Goal: Task Accomplishment & Management: Manage account settings

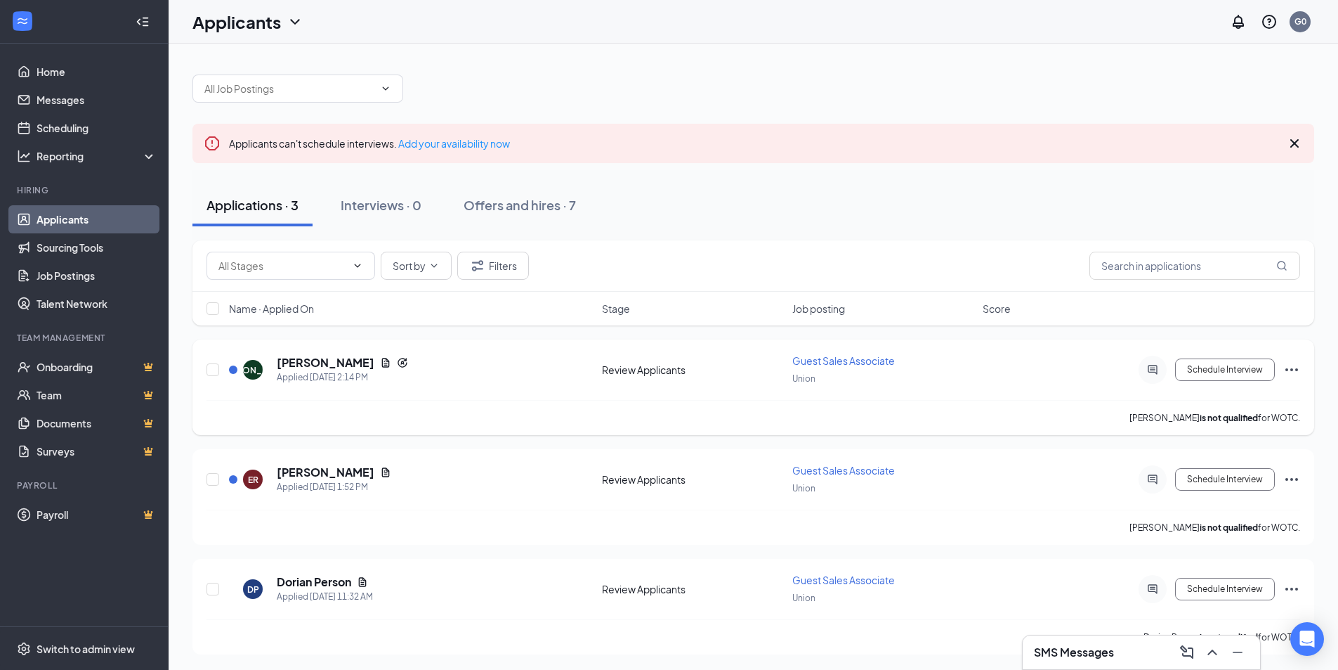
scroll to position [1, 0]
click at [382, 360] on icon "Document" at bounding box center [386, 360] width 8 height 9
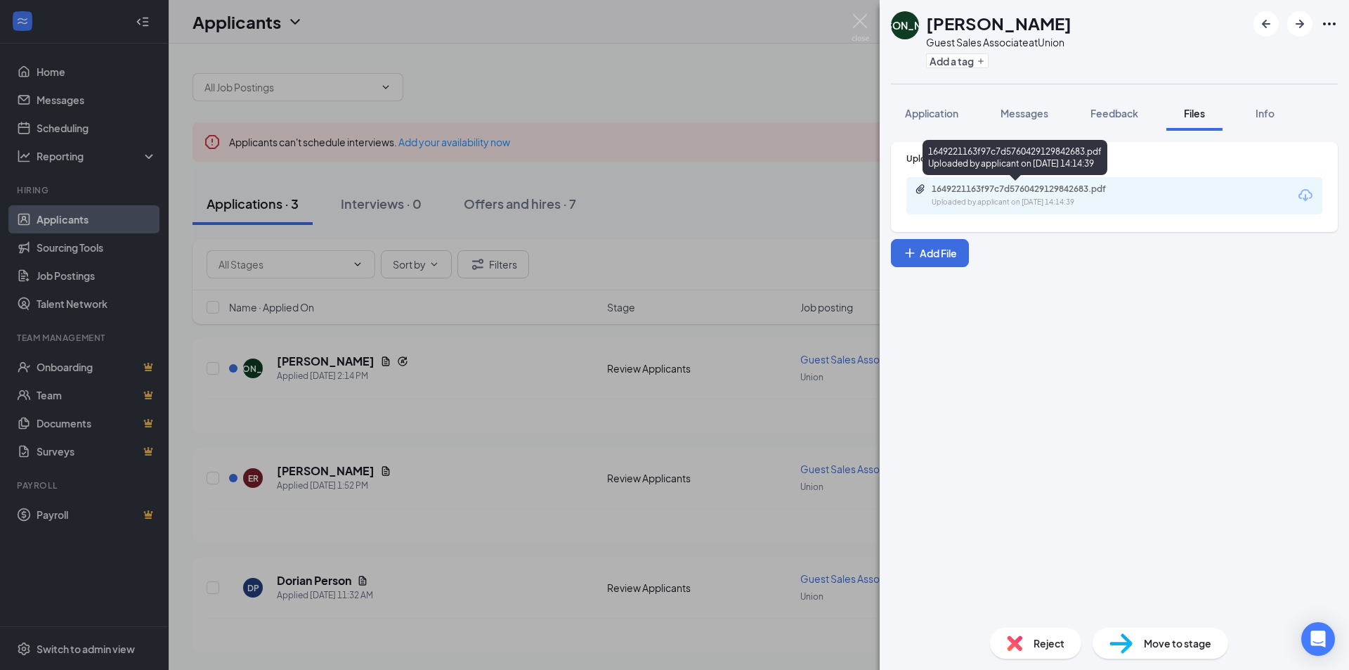
click at [1093, 203] on div "Uploaded by applicant on [DATE] 14:14:39" at bounding box center [1037, 202] width 211 height 11
click at [854, 20] on img at bounding box center [860, 27] width 18 height 27
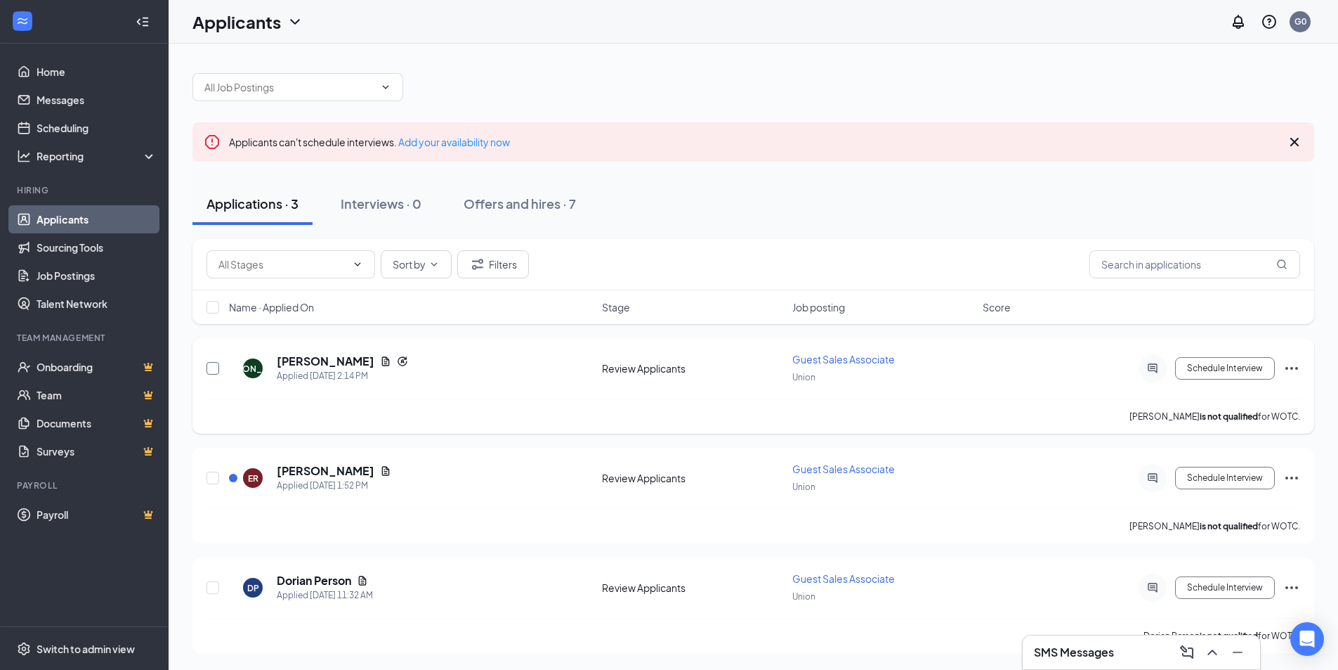
click at [209, 367] on input "checkbox" at bounding box center [213, 368] width 13 height 13
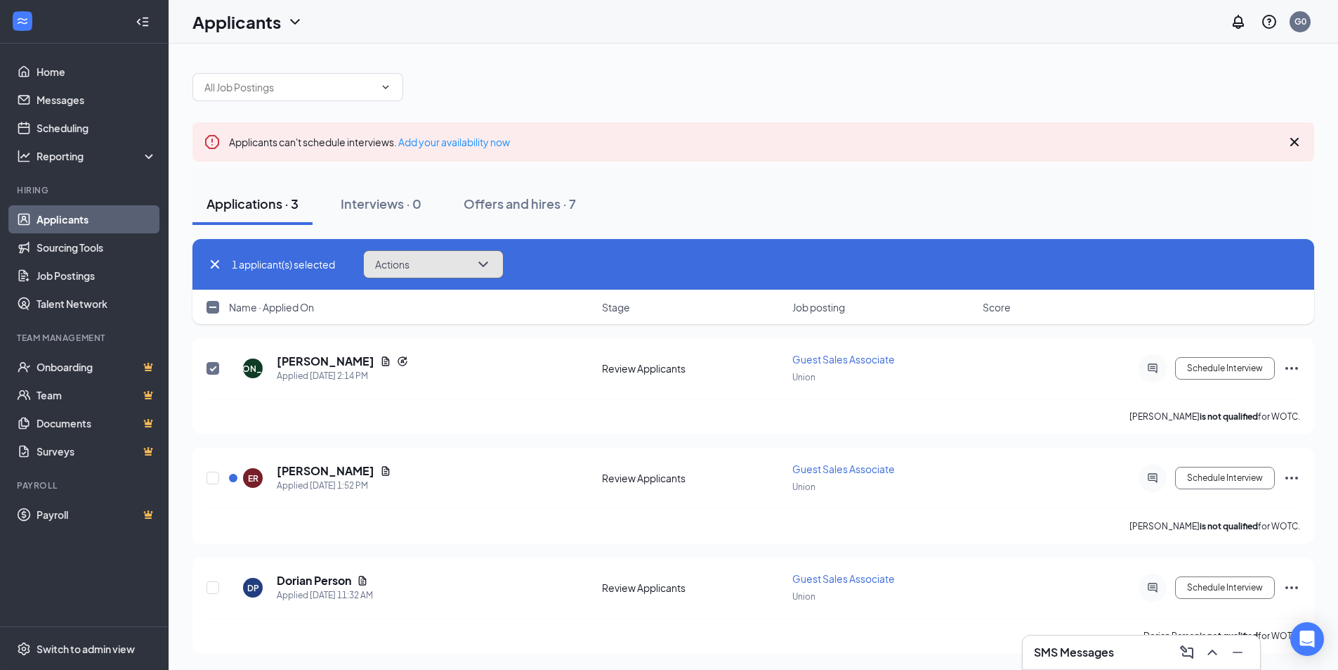
click at [466, 257] on button "Actions" at bounding box center [433, 264] width 141 height 28
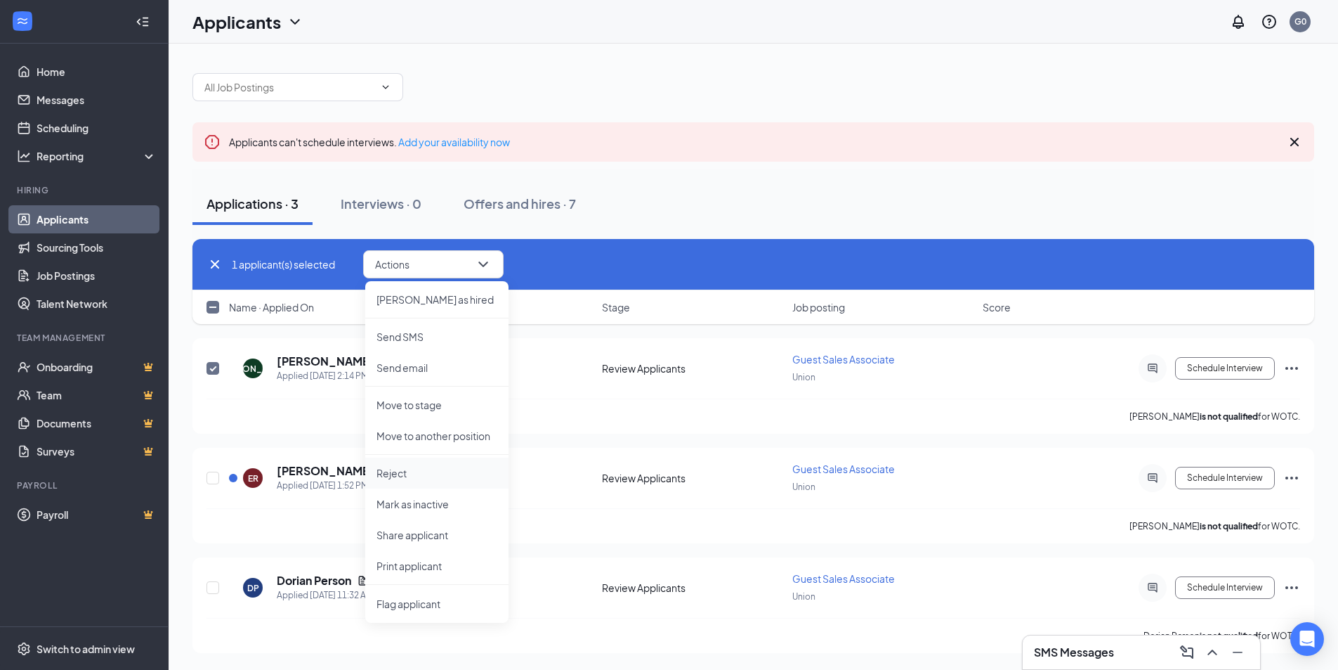
click at [428, 482] on li "Reject" at bounding box center [436, 472] width 143 height 31
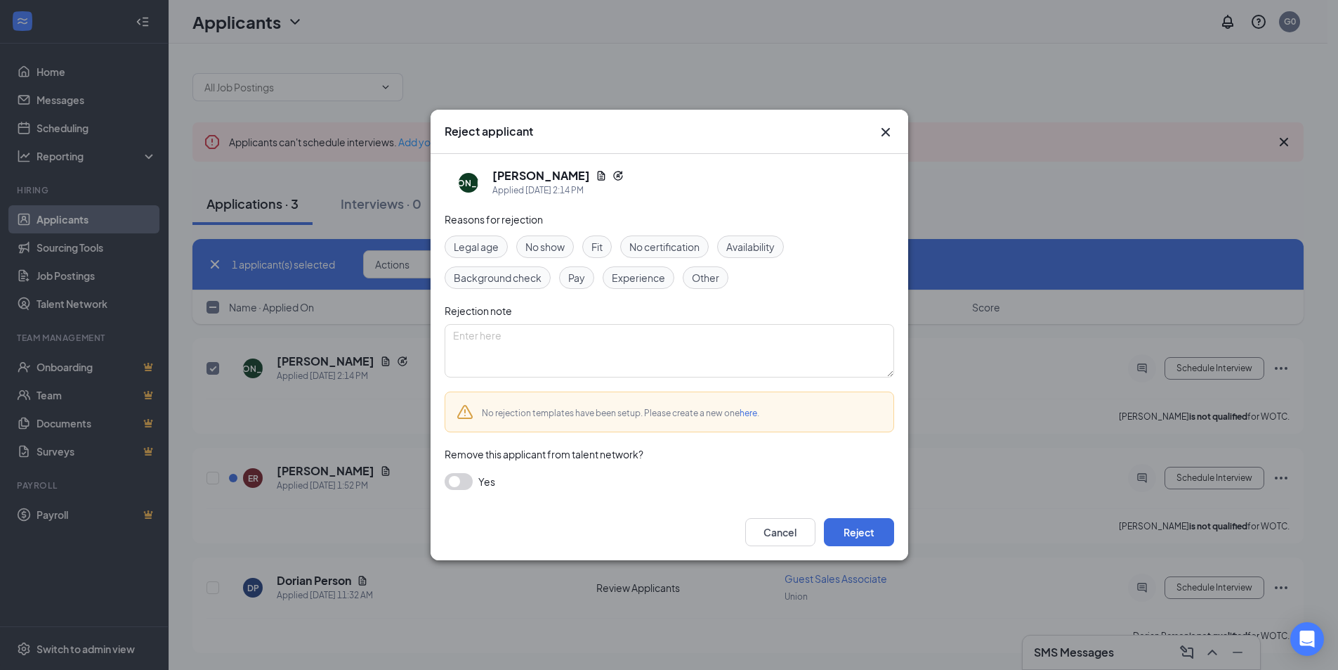
click at [591, 235] on div "Fit" at bounding box center [597, 246] width 30 height 22
click at [866, 535] on button "Reject" at bounding box center [859, 532] width 70 height 28
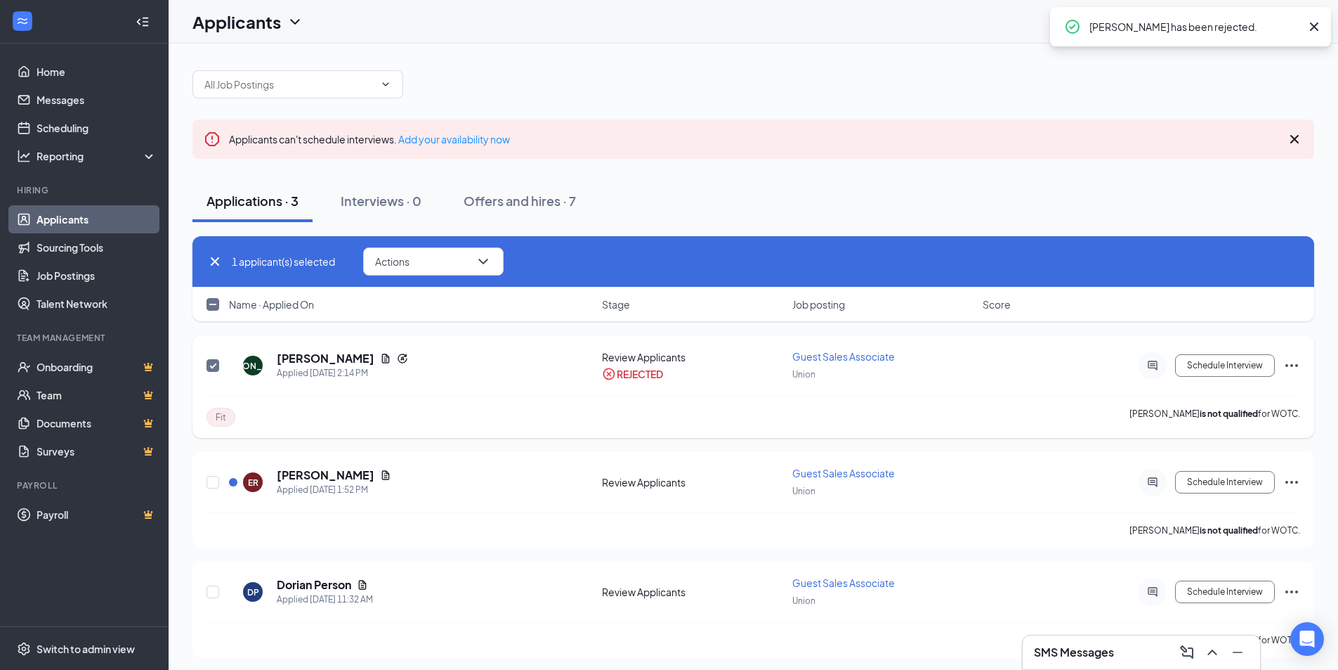
scroll to position [8, 0]
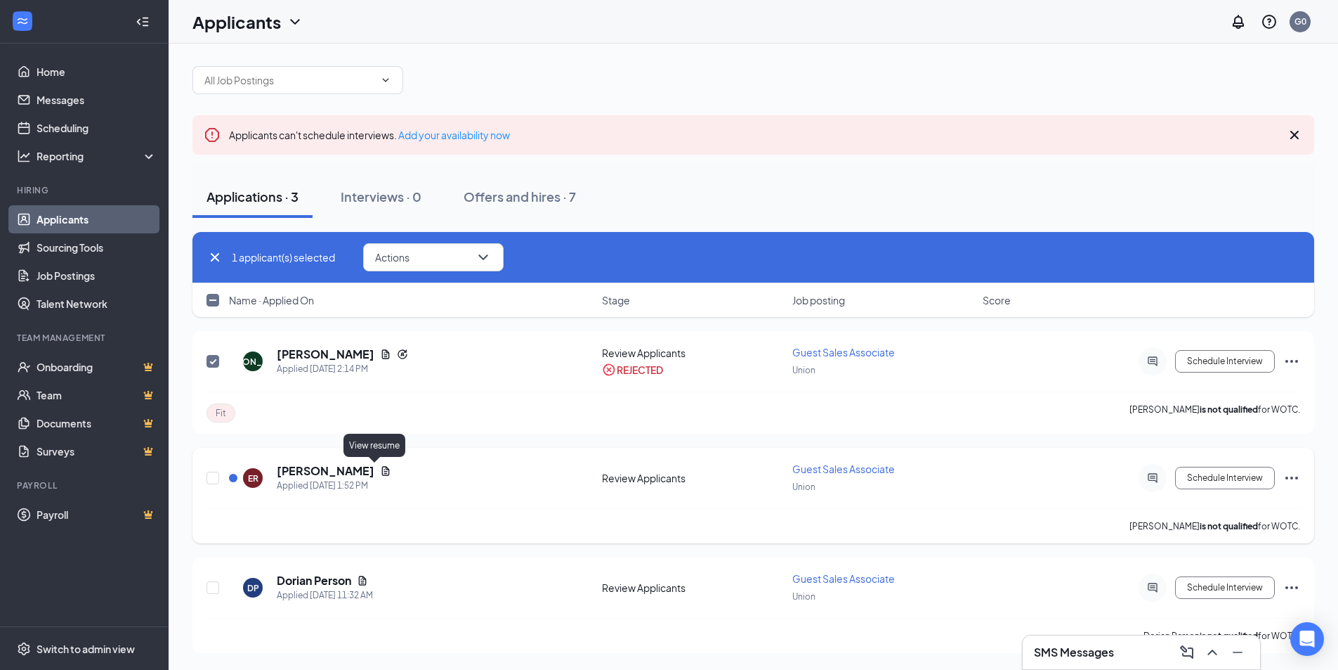
click at [382, 469] on icon "Document" at bounding box center [386, 470] width 8 height 9
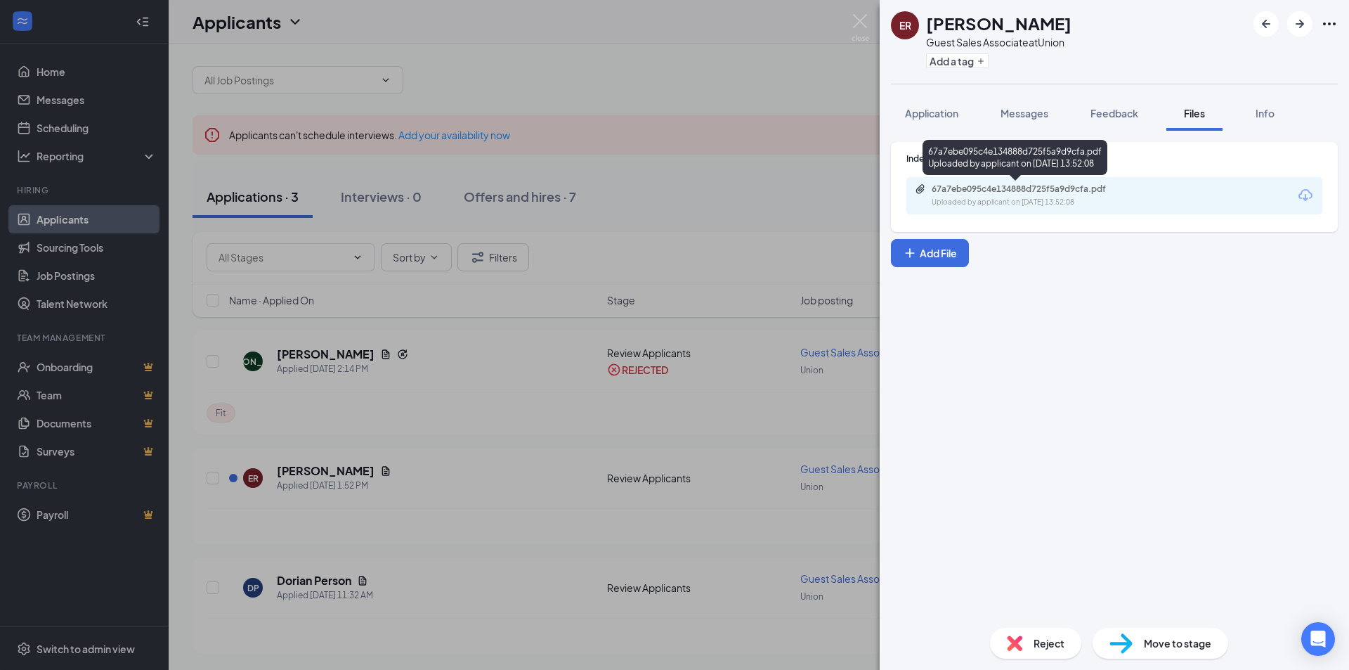
click at [1022, 204] on div "Uploaded by applicant on [DATE] 13:52:08" at bounding box center [1037, 202] width 211 height 11
click at [856, 23] on img at bounding box center [860, 27] width 18 height 27
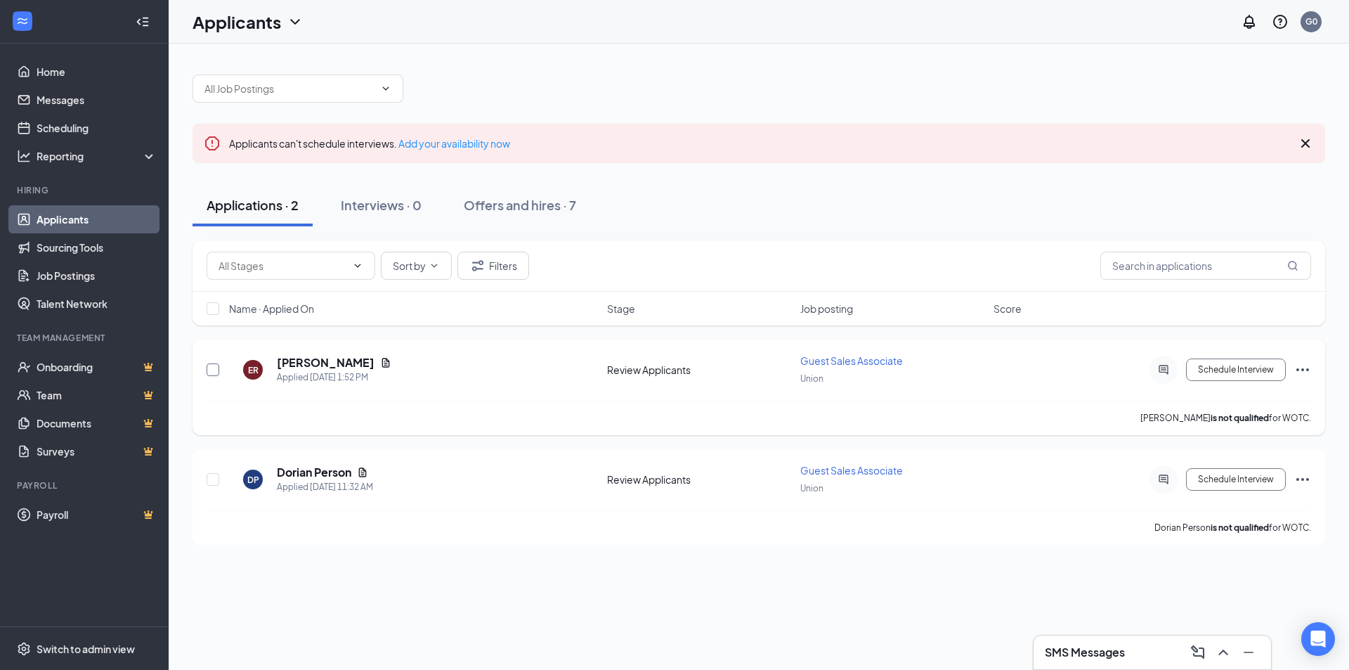
click at [209, 370] on input "checkbox" at bounding box center [213, 369] width 13 height 13
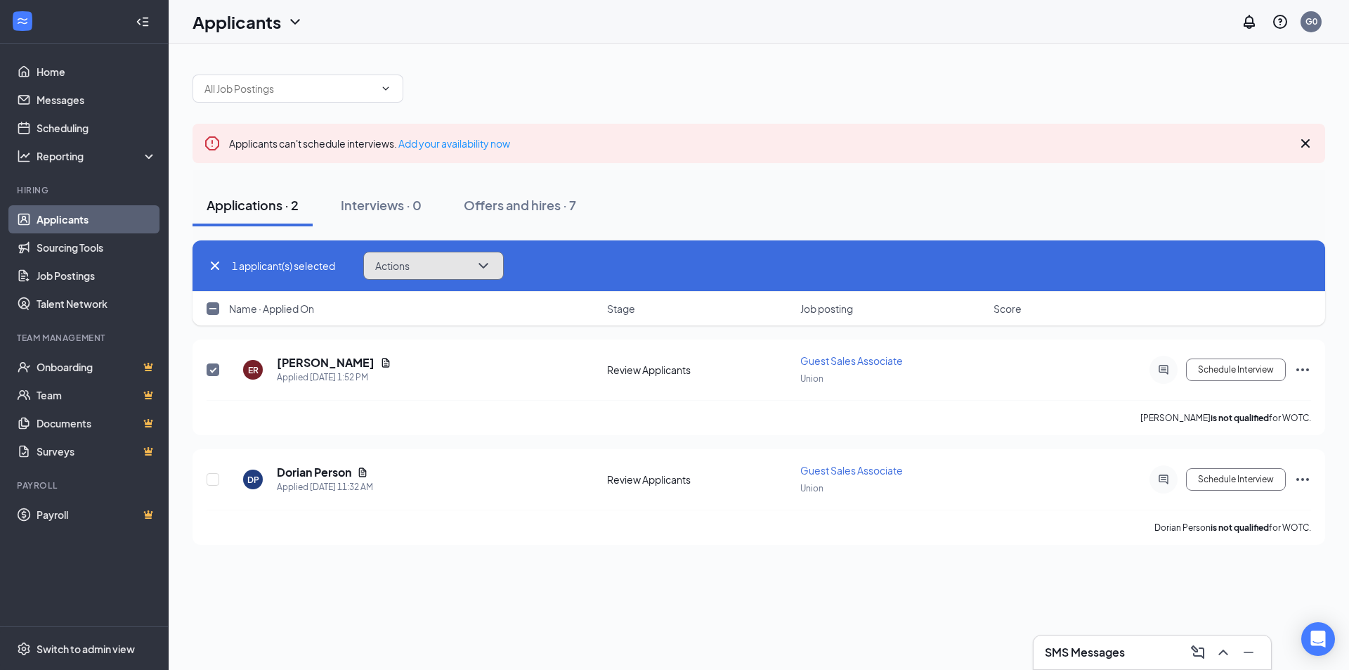
click at [434, 266] on button "Actions" at bounding box center [433, 266] width 141 height 28
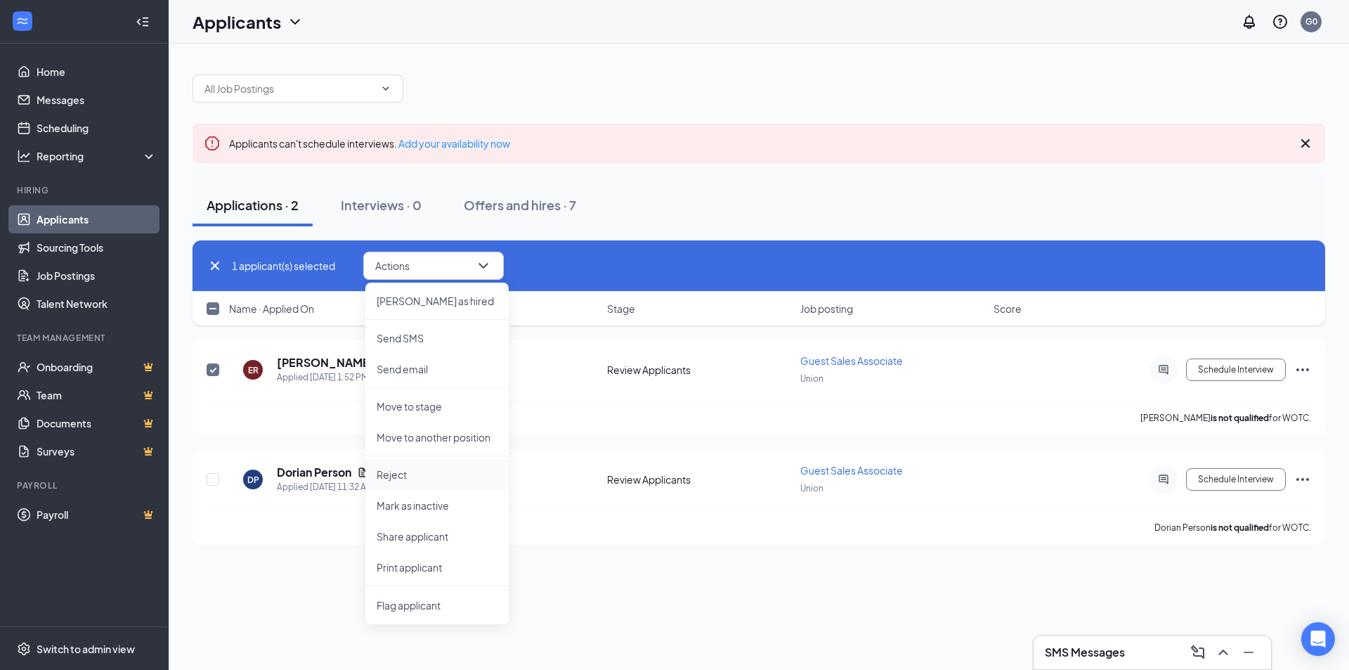
click at [414, 476] on p "Reject" at bounding box center [437, 474] width 121 height 14
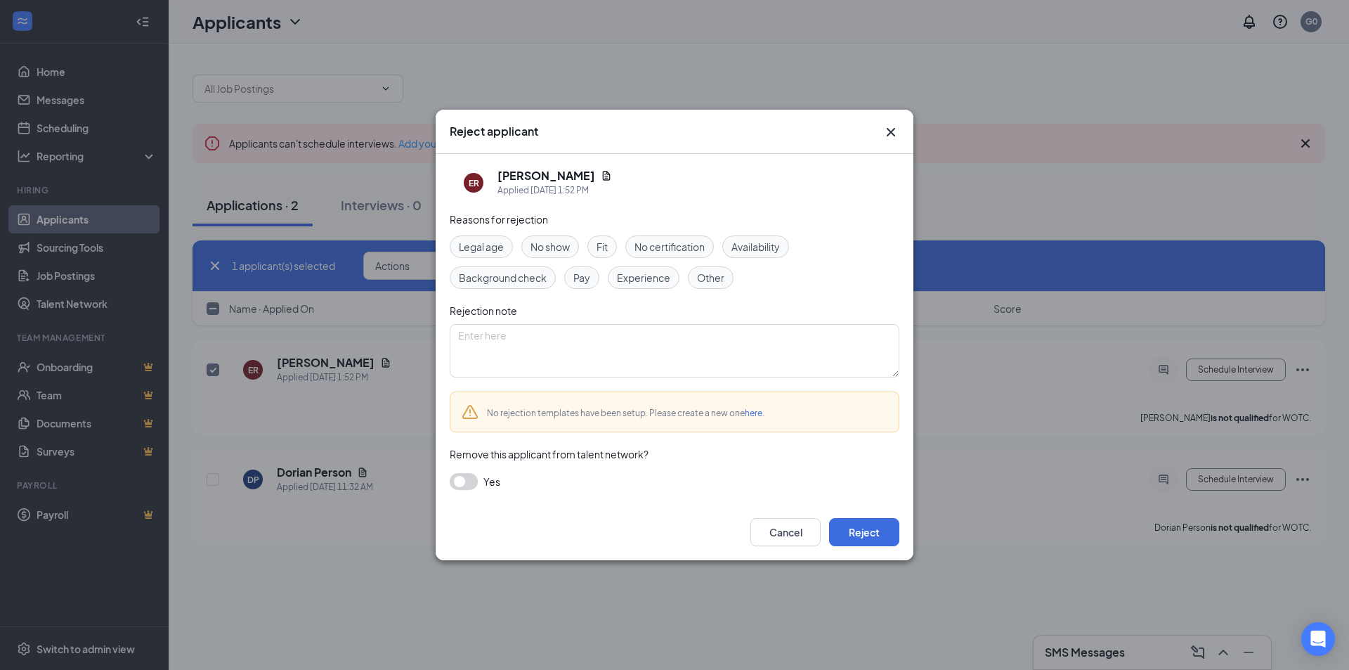
click at [604, 243] on span "Fit" at bounding box center [601, 246] width 11 height 15
click at [863, 529] on button "Reject" at bounding box center [864, 532] width 70 height 28
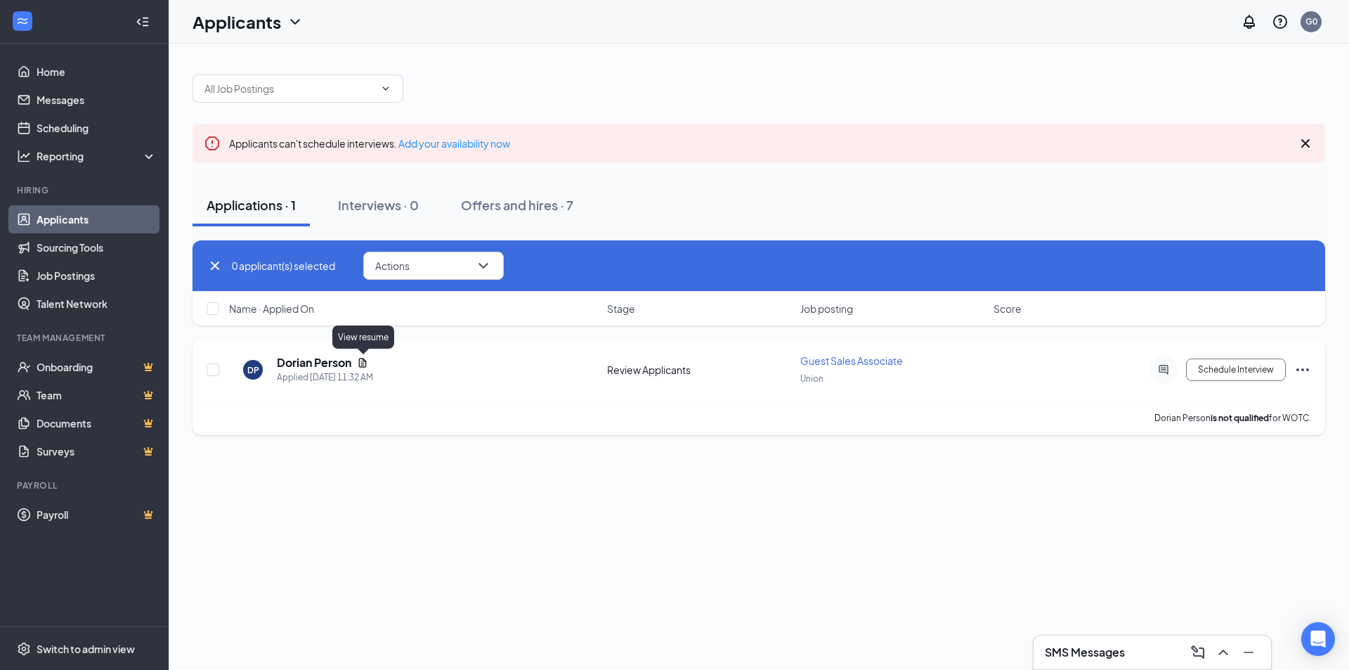
click at [365, 359] on icon "Document" at bounding box center [363, 362] width 8 height 9
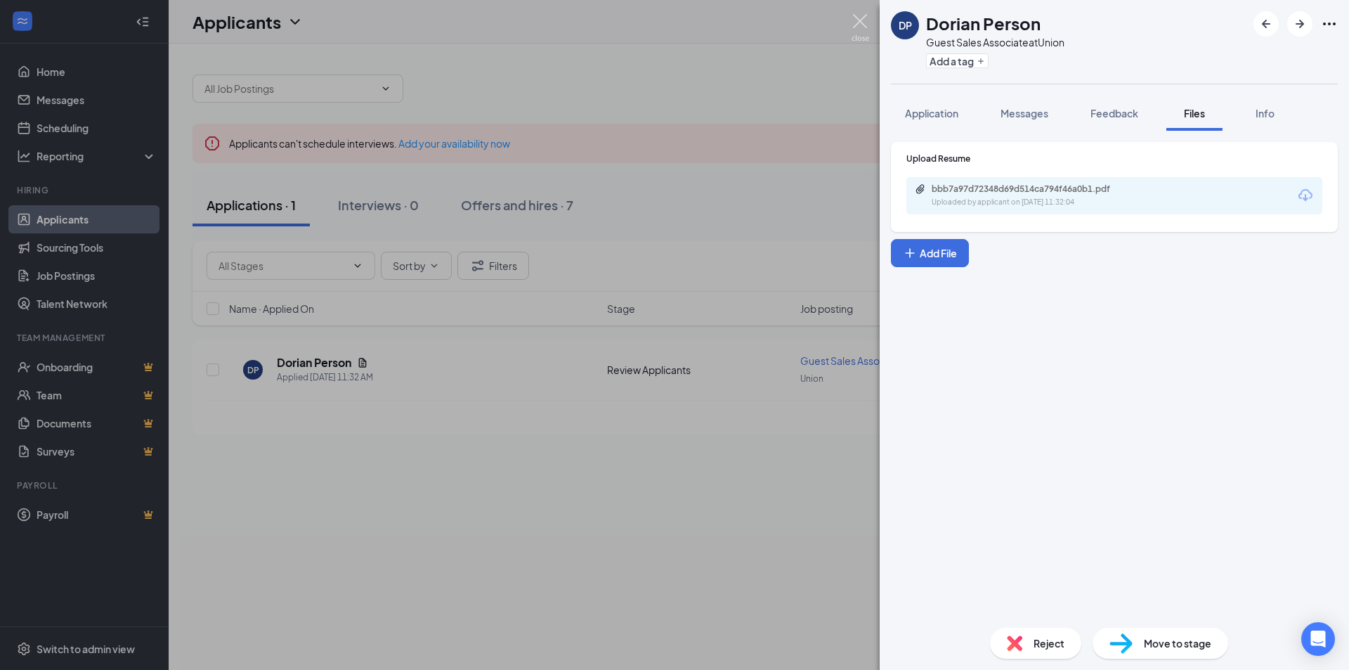
click at [859, 16] on img at bounding box center [860, 27] width 18 height 27
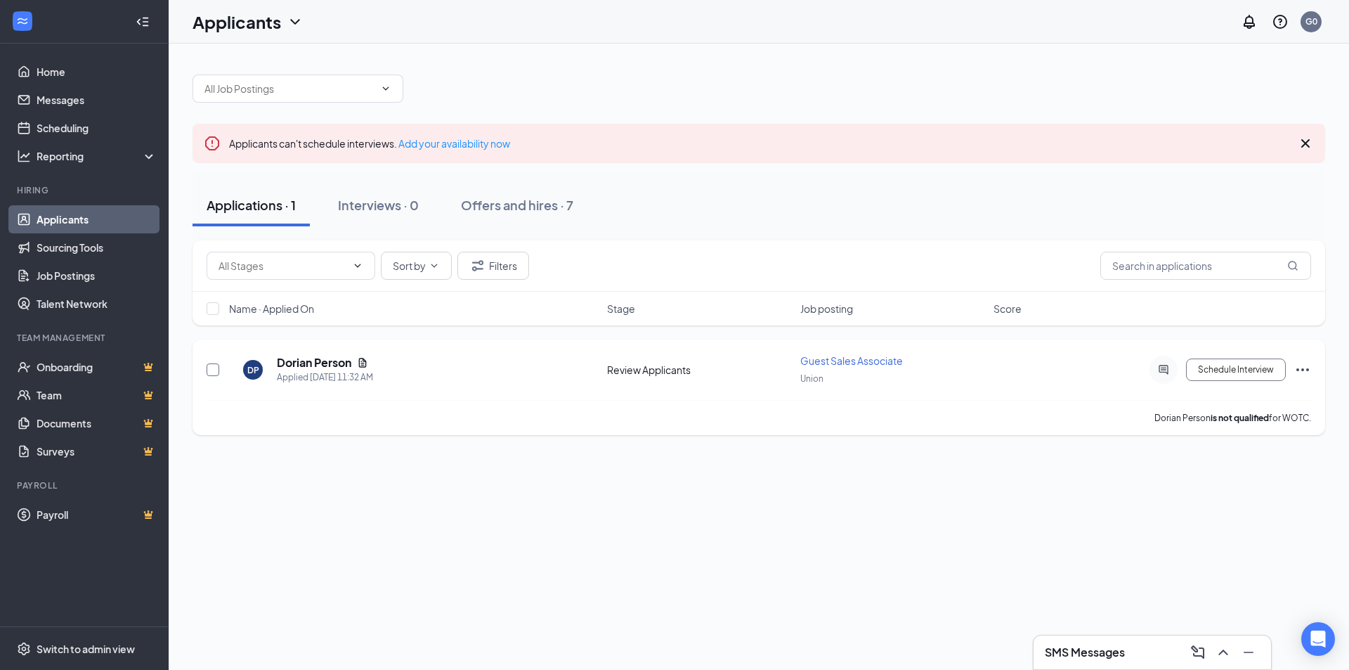
click at [214, 374] on input "checkbox" at bounding box center [213, 369] width 13 height 13
checkbox input "true"
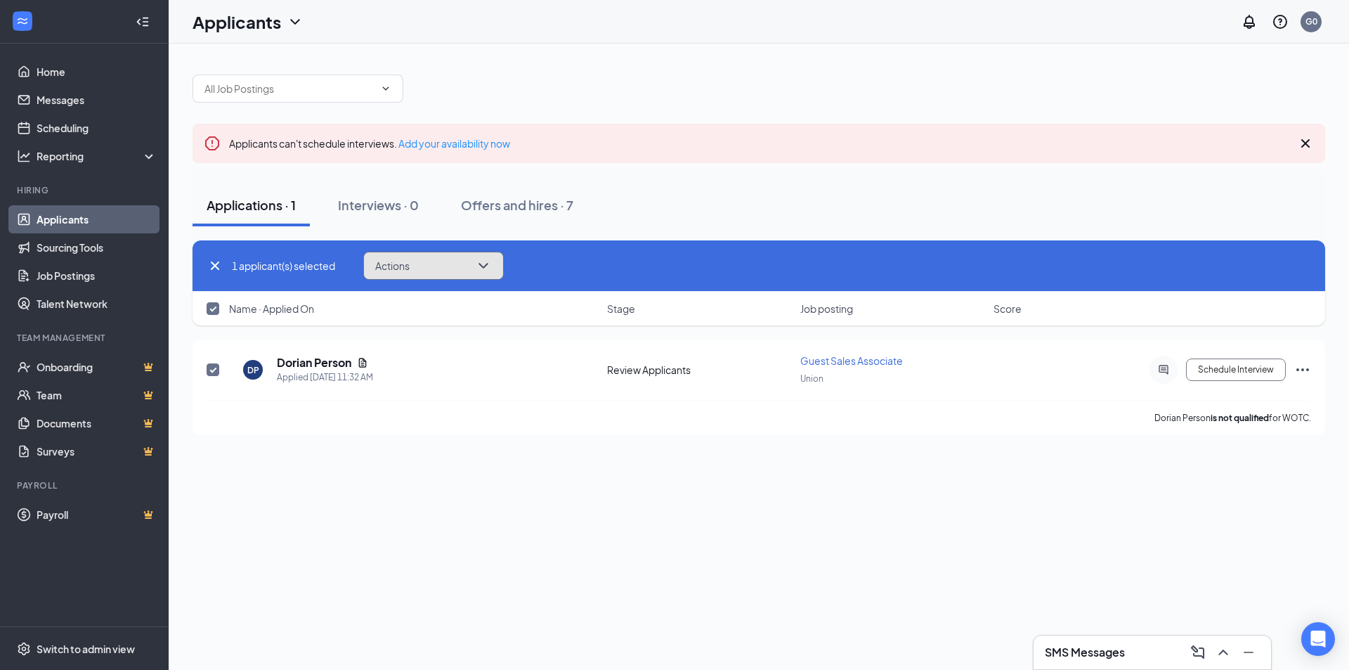
click at [466, 266] on button "Actions" at bounding box center [433, 266] width 141 height 28
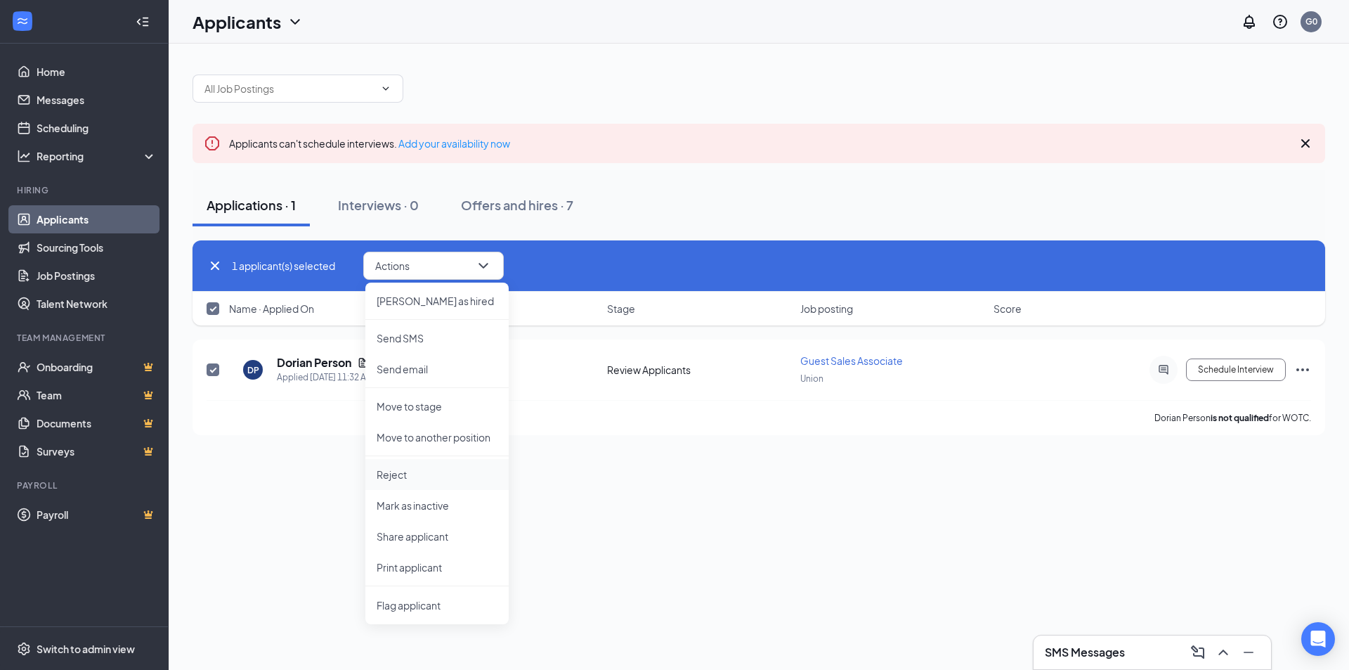
click at [403, 479] on p "Reject" at bounding box center [437, 474] width 121 height 14
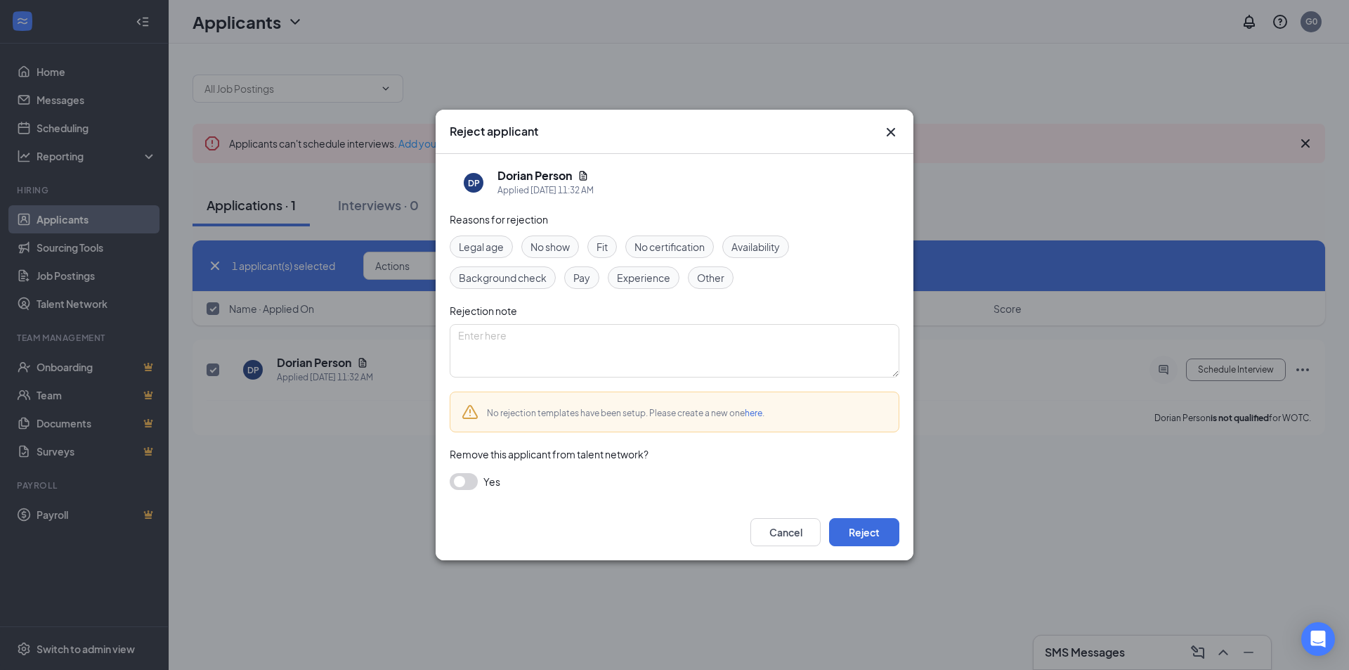
click at [602, 246] on span "Fit" at bounding box center [601, 246] width 11 height 15
click at [866, 535] on button "Reject" at bounding box center [864, 532] width 70 height 28
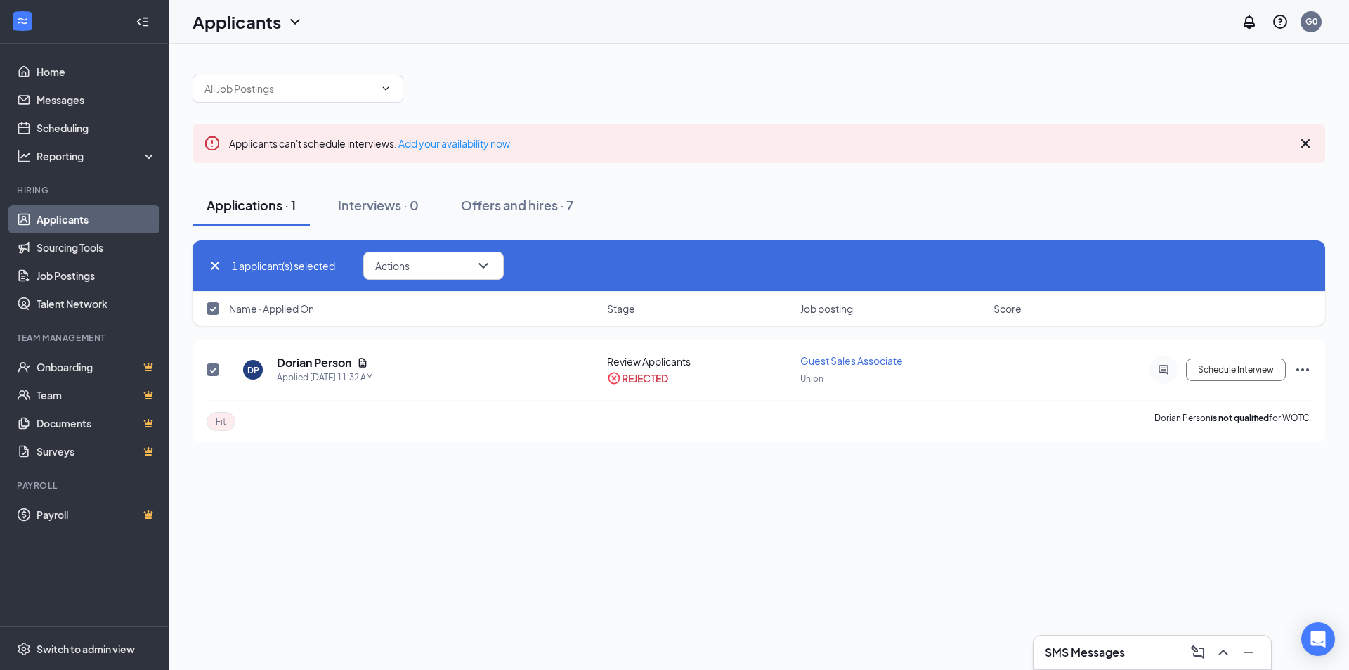
click at [214, 263] on icon "Cross" at bounding box center [215, 265] width 17 height 17
checkbox input "false"
